Goal: Task Accomplishment & Management: Manage account settings

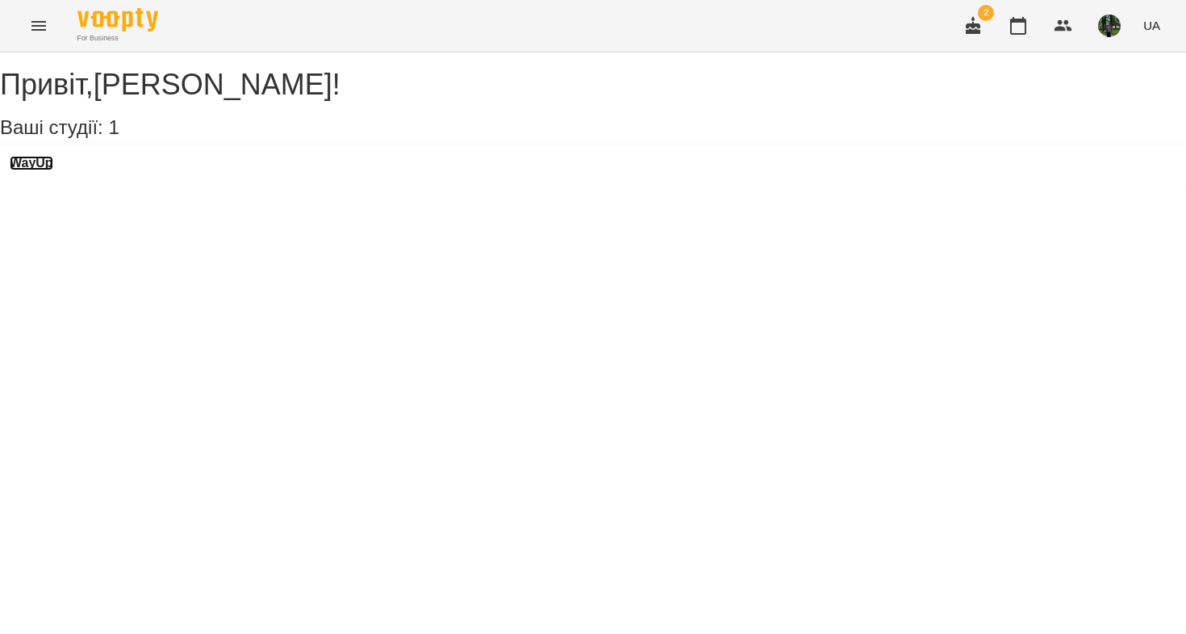
click at [53, 170] on h3 "WayUp" at bounding box center [32, 163] width 44 height 15
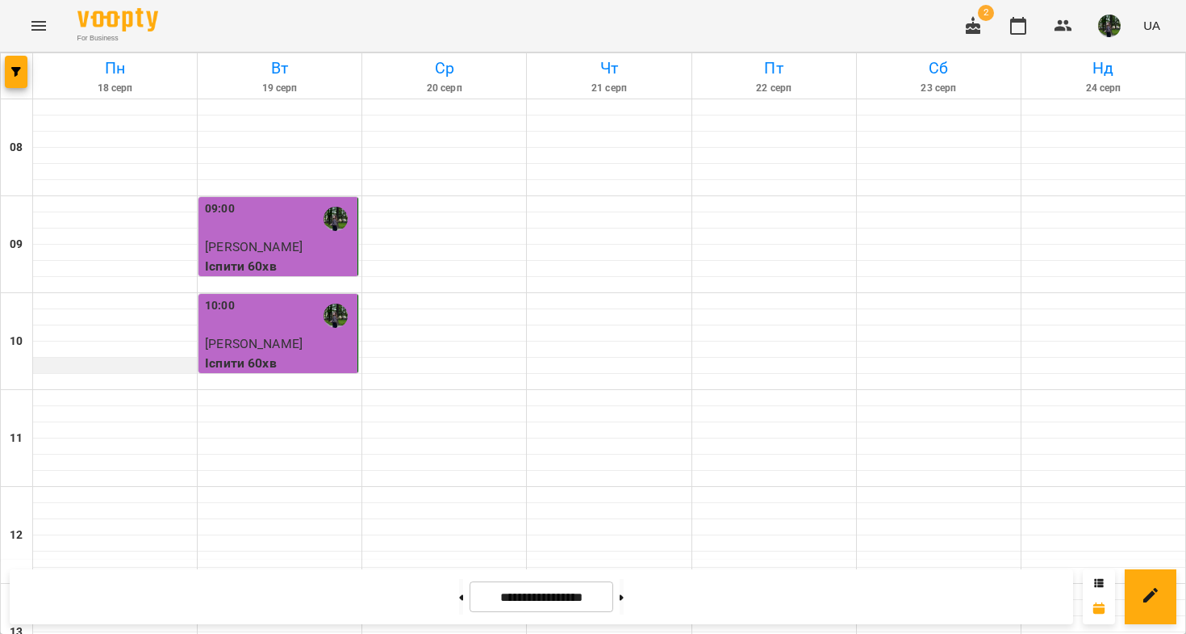
scroll to position [894, 0]
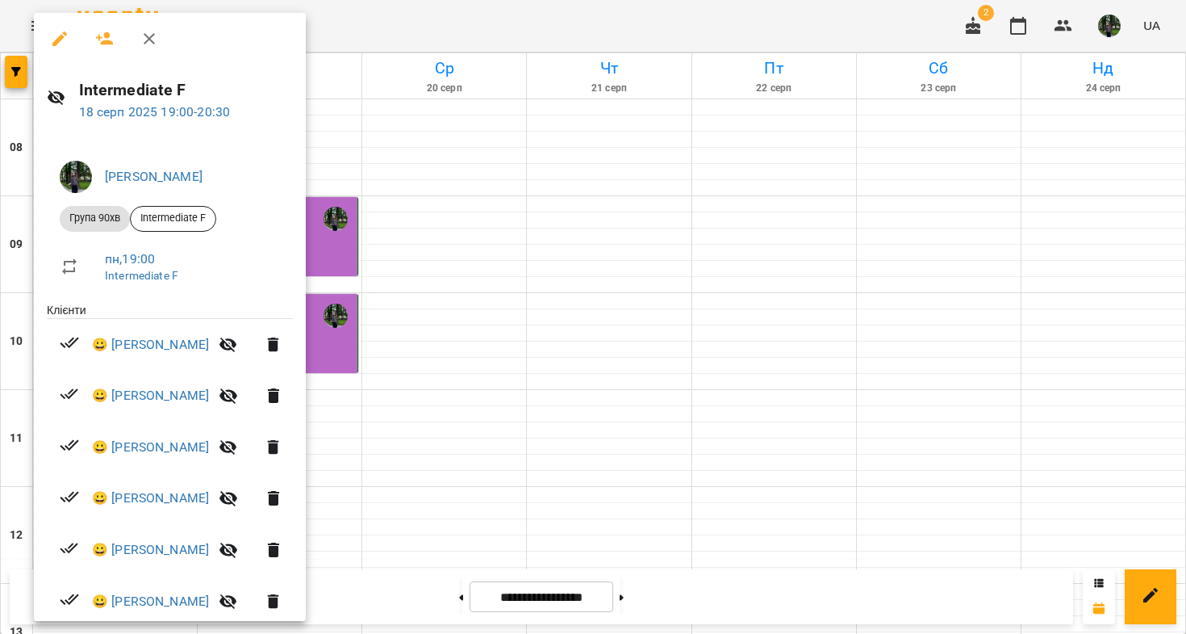
scroll to position [123, 0]
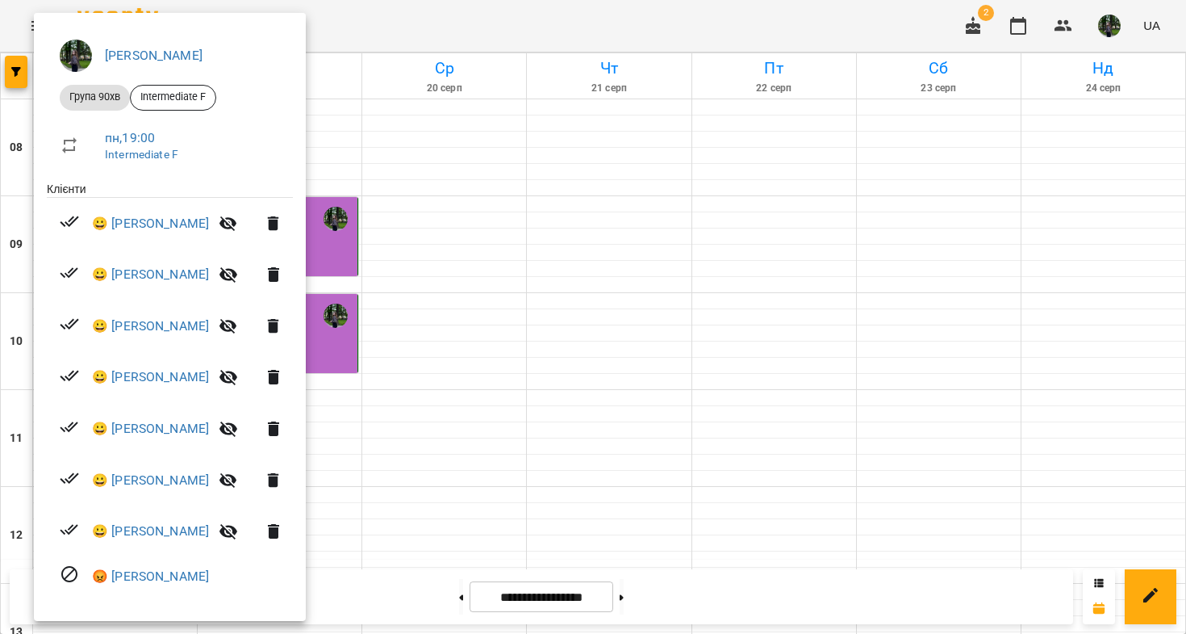
click at [347, 304] on div at bounding box center [593, 317] width 1186 height 634
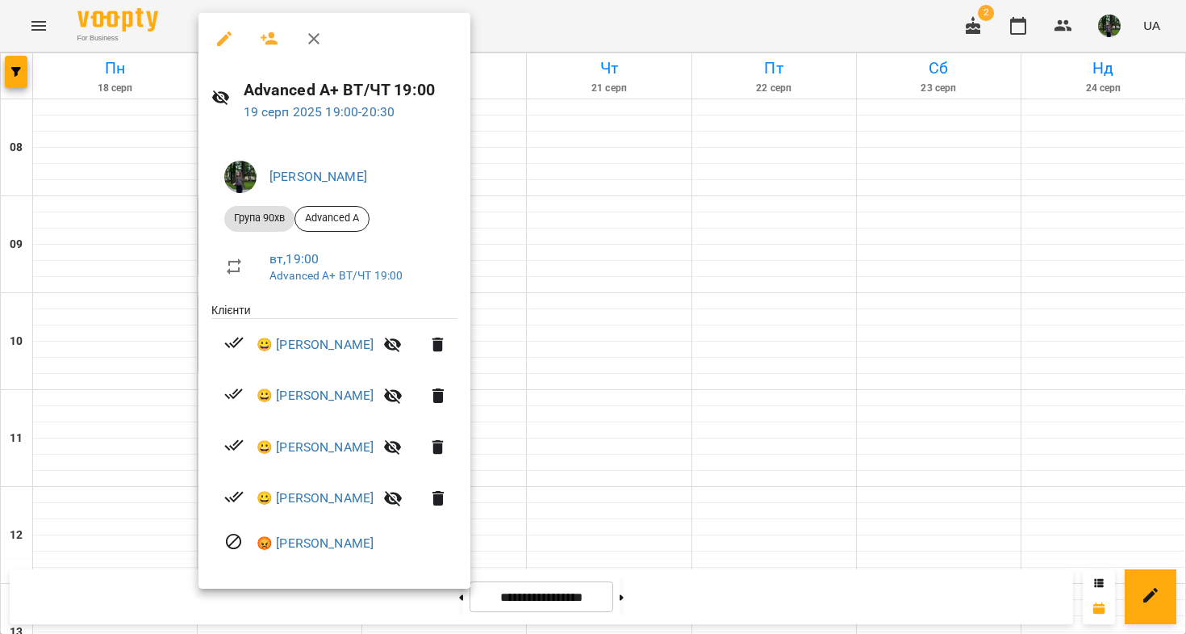
click at [121, 312] on div at bounding box center [593, 317] width 1186 height 634
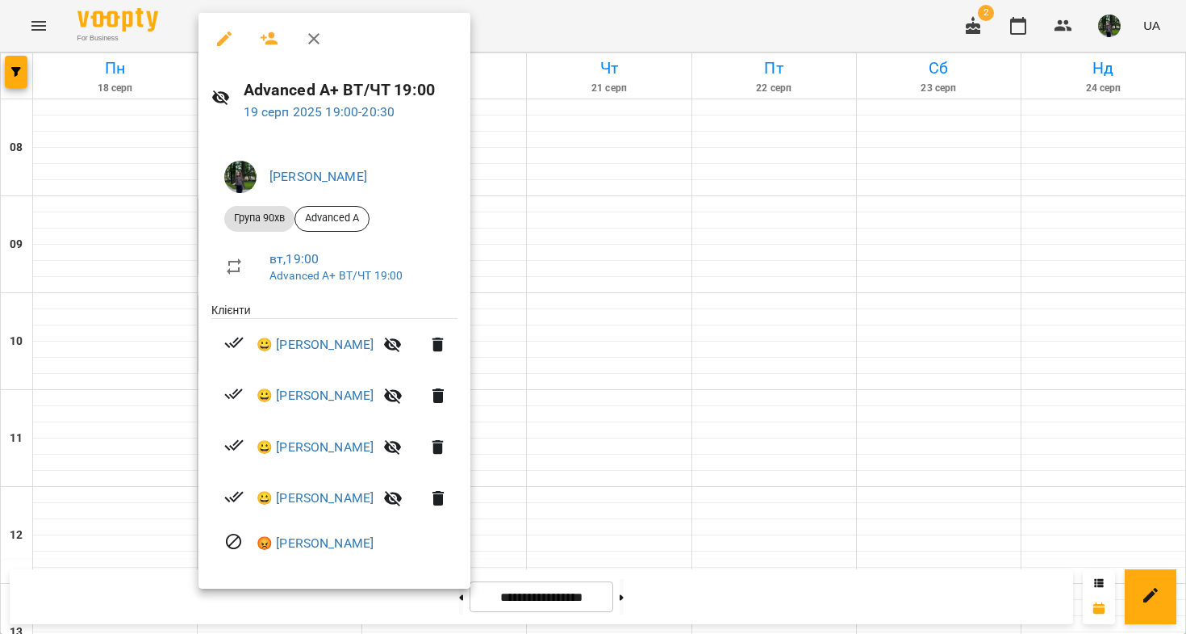
click at [123, 329] on div at bounding box center [593, 317] width 1186 height 634
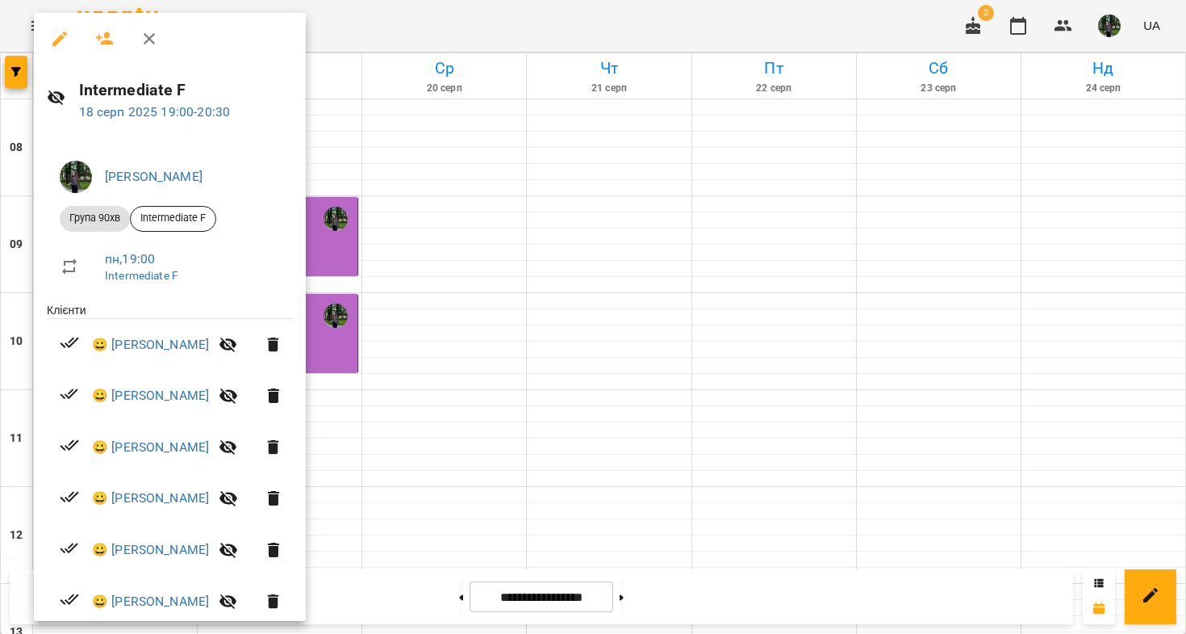
click at [367, 232] on div at bounding box center [593, 317] width 1186 height 634
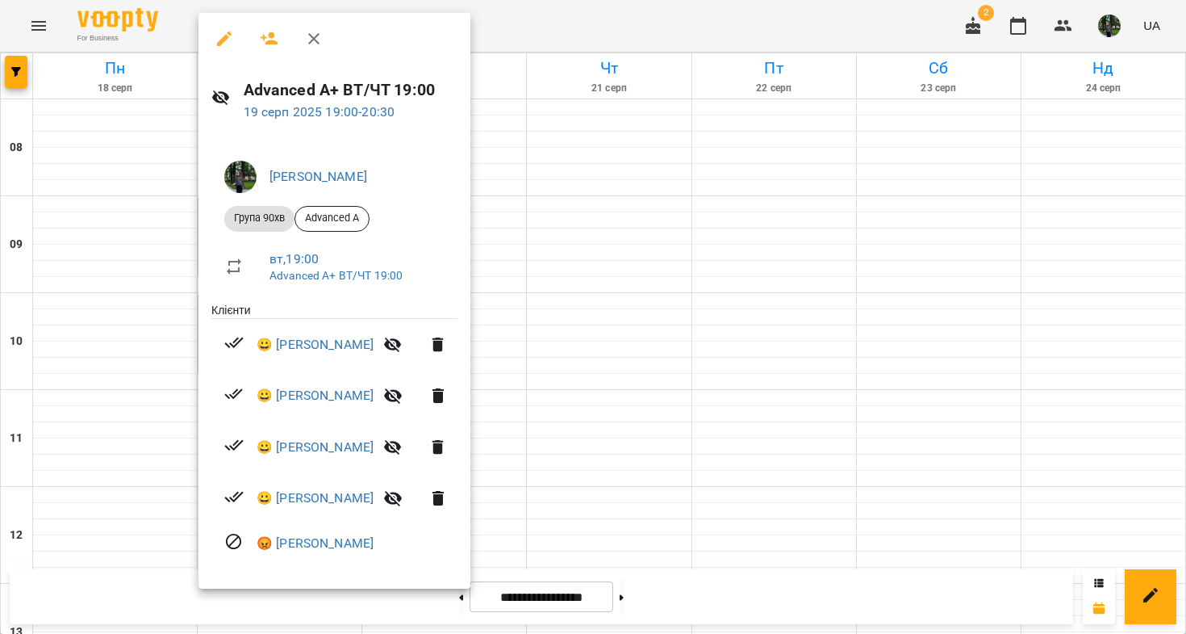
click at [153, 438] on div at bounding box center [593, 317] width 1186 height 634
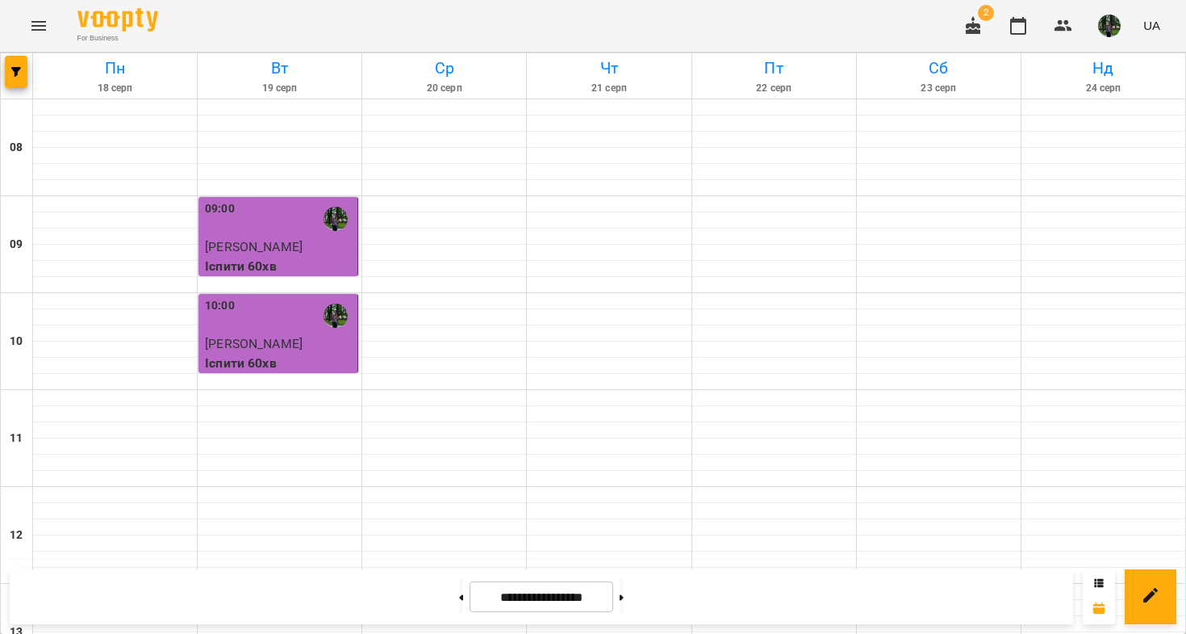
click at [972, 19] on icon "button" at bounding box center [973, 25] width 19 height 19
